Goal: Communication & Community: Answer question/provide support

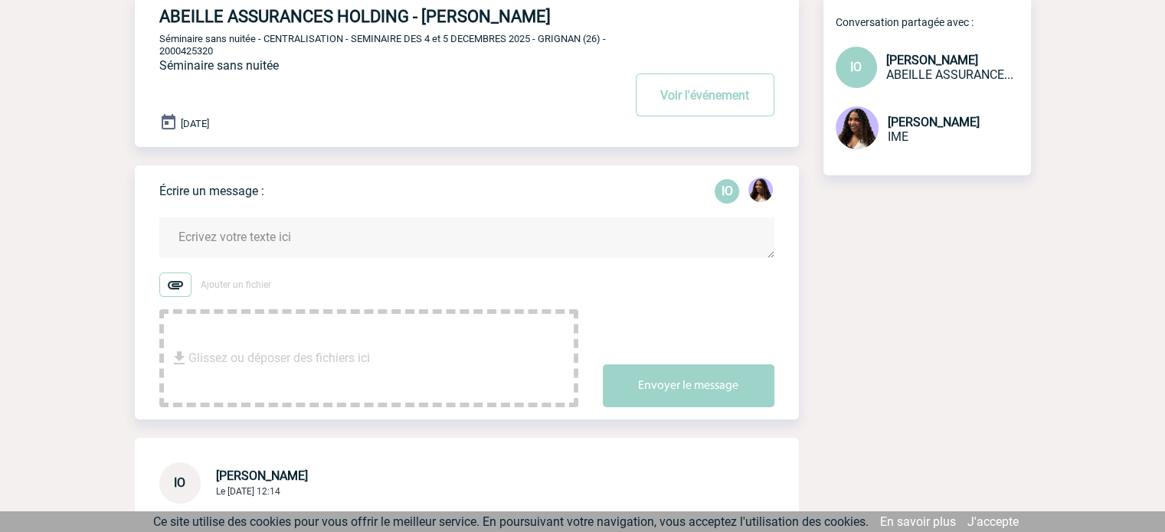
scroll to position [25, 0]
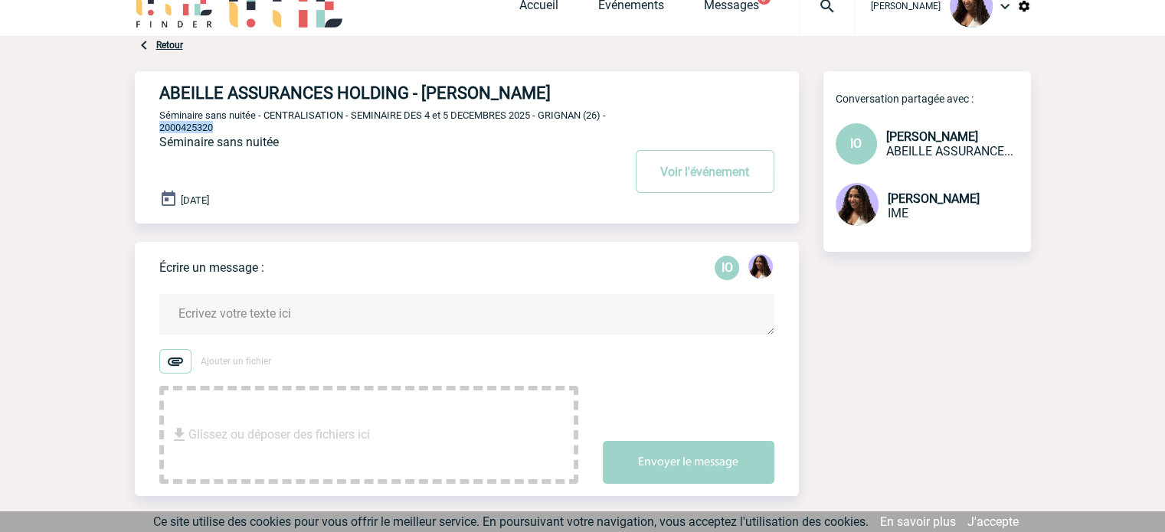
drag, startPoint x: 214, startPoint y: 128, endPoint x: 160, endPoint y: 132, distance: 54.5
click at [160, 132] on p "Séminaire sans nuitée - CENTRALISATION - SEMINAIRE DES 4 et 5 DECEMBRES 2025 - …" at bounding box center [389, 121] width 460 height 25
copy span "2000425320"
click at [243, 298] on textarea at bounding box center [466, 314] width 615 height 41
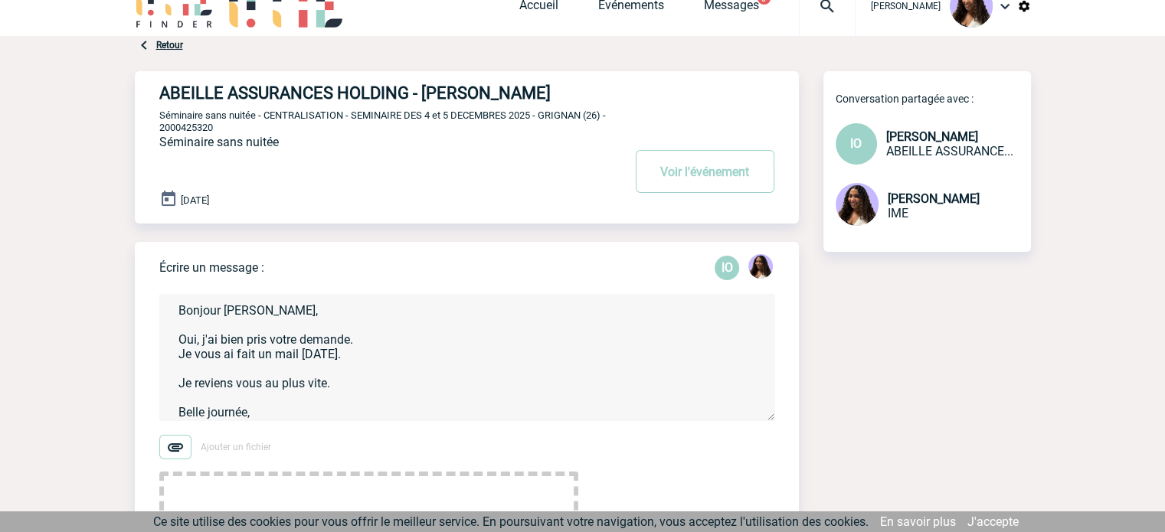
scroll to position [0, 0]
drag, startPoint x: 267, startPoint y: 345, endPoint x: 291, endPoint y: 356, distance: 27.1
click at [267, 345] on textarea "Bonjour [PERSON_NAME], Oui, j'ai bien pris votre demande. Je vous ai fait un ma…" at bounding box center [466, 357] width 615 height 126
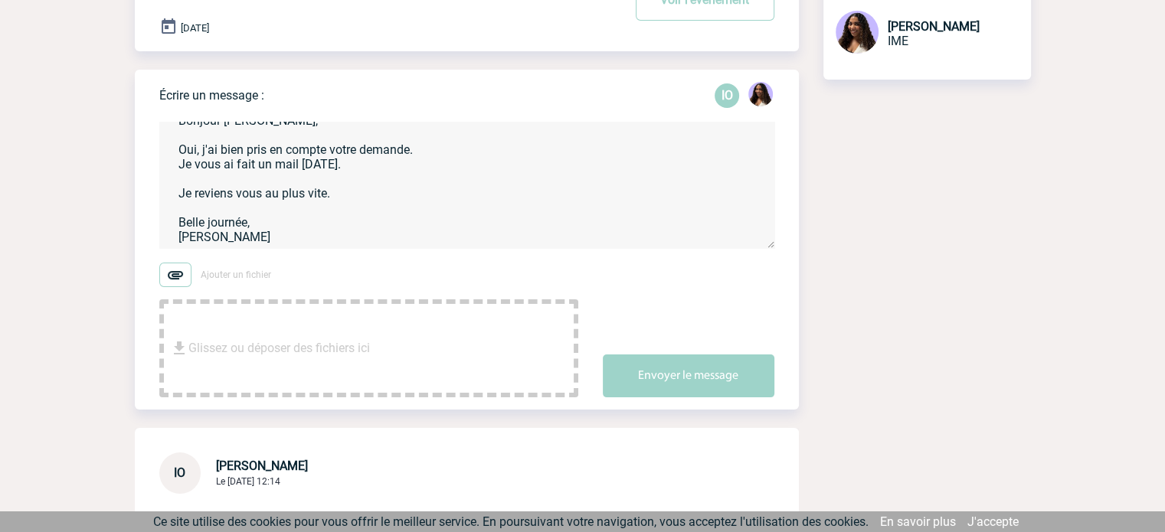
scroll to position [204, 0]
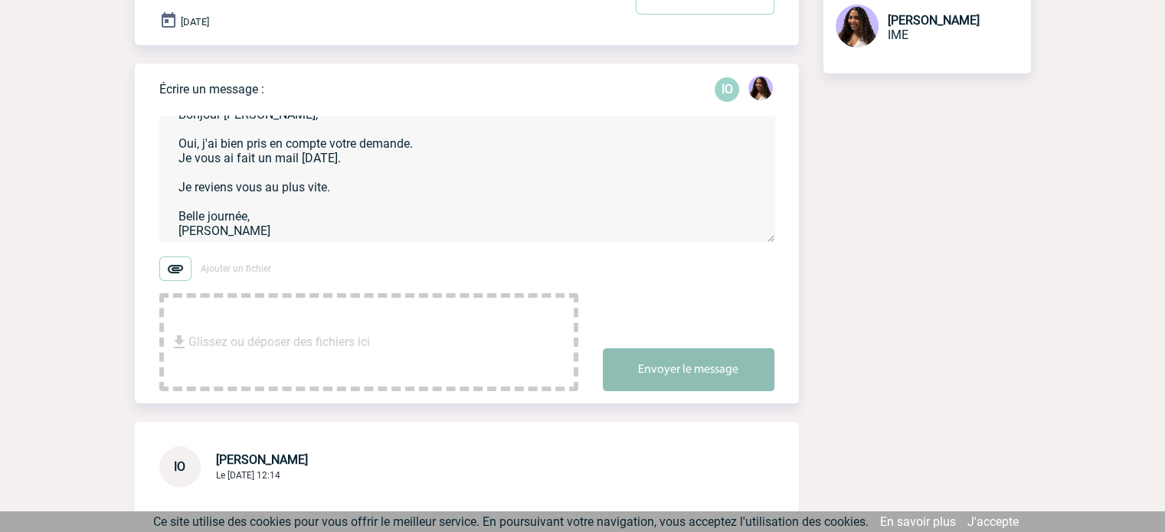
type textarea "Bonjour [PERSON_NAME], Oui, j'ai bien pris en compte votre demande. Je vous ai …"
click at [692, 367] on button "Envoyer le message" at bounding box center [689, 369] width 172 height 43
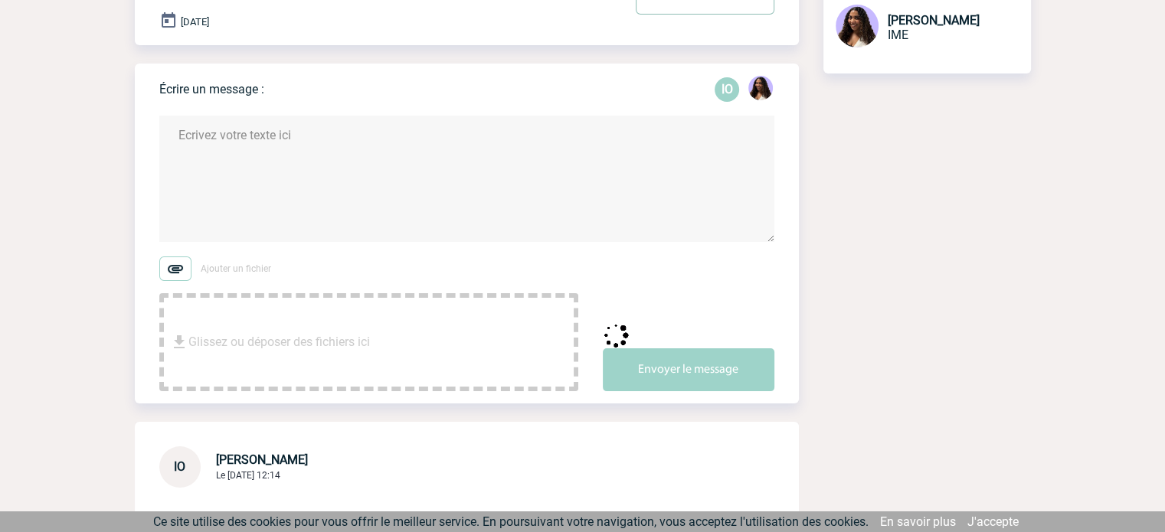
scroll to position [0, 0]
